Goal: Task Accomplishment & Management: Manage account settings

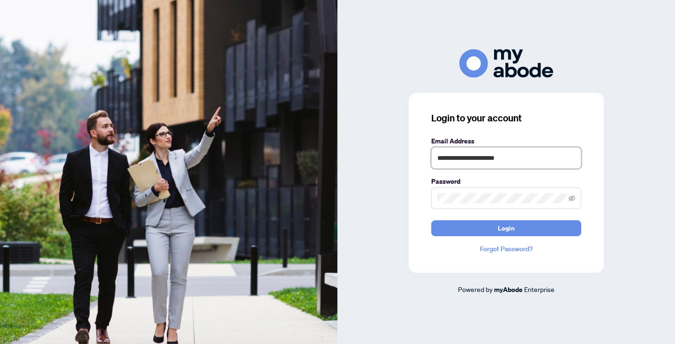
click at [550, 159] on input "**********" at bounding box center [506, 158] width 150 height 22
type input "**********"
click at [517, 232] on button "Login" at bounding box center [506, 228] width 150 height 16
